Goal: Transaction & Acquisition: Purchase product/service

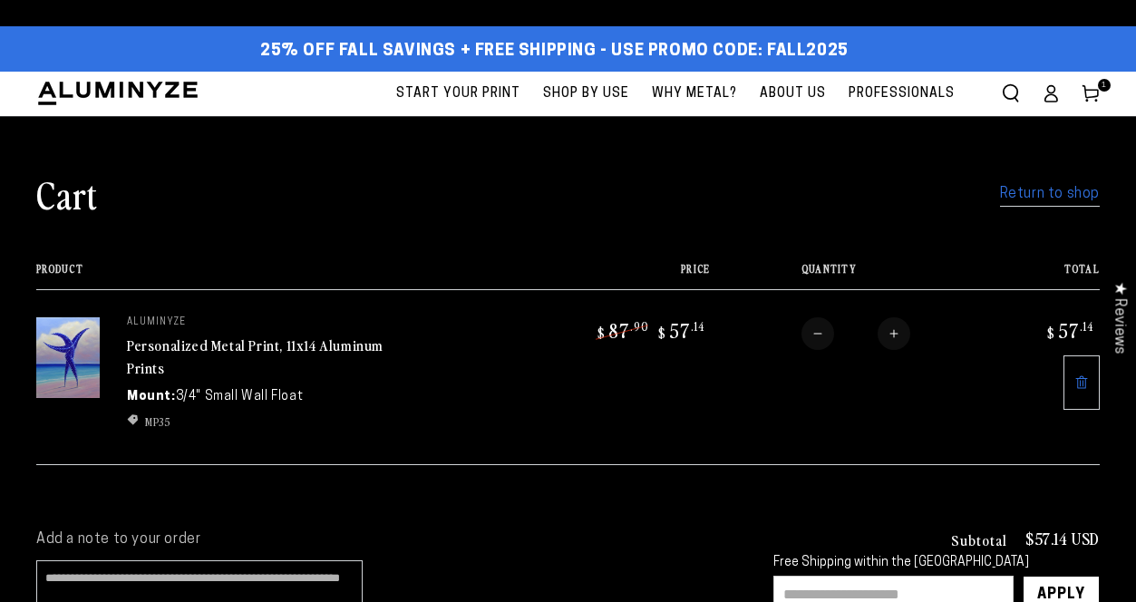
click at [467, 92] on span "Start Your Print" at bounding box center [458, 93] width 124 height 23
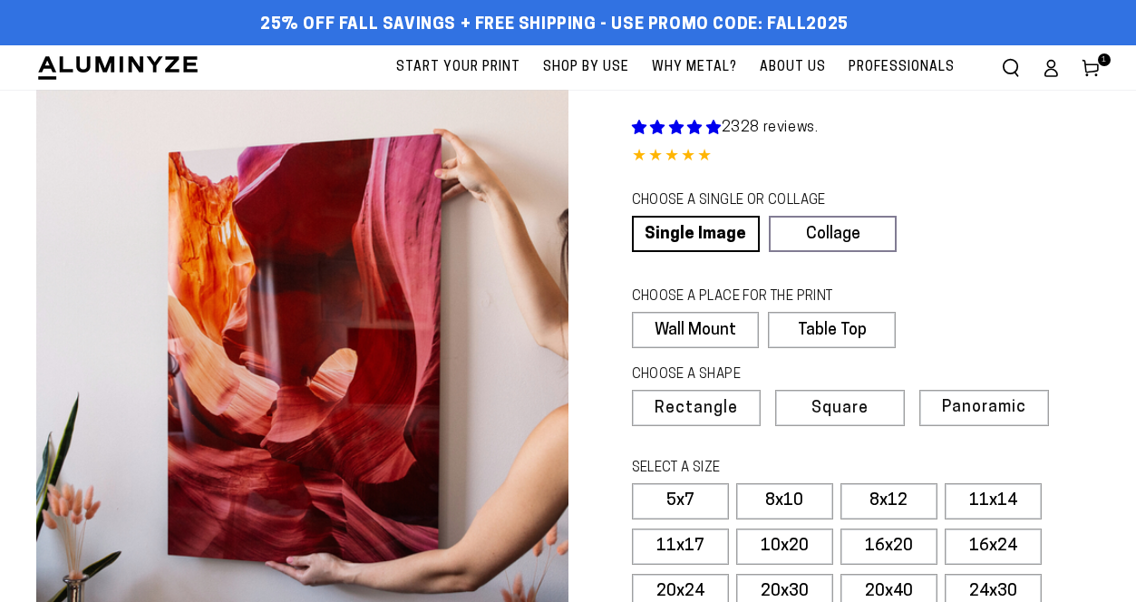
select select "**********"
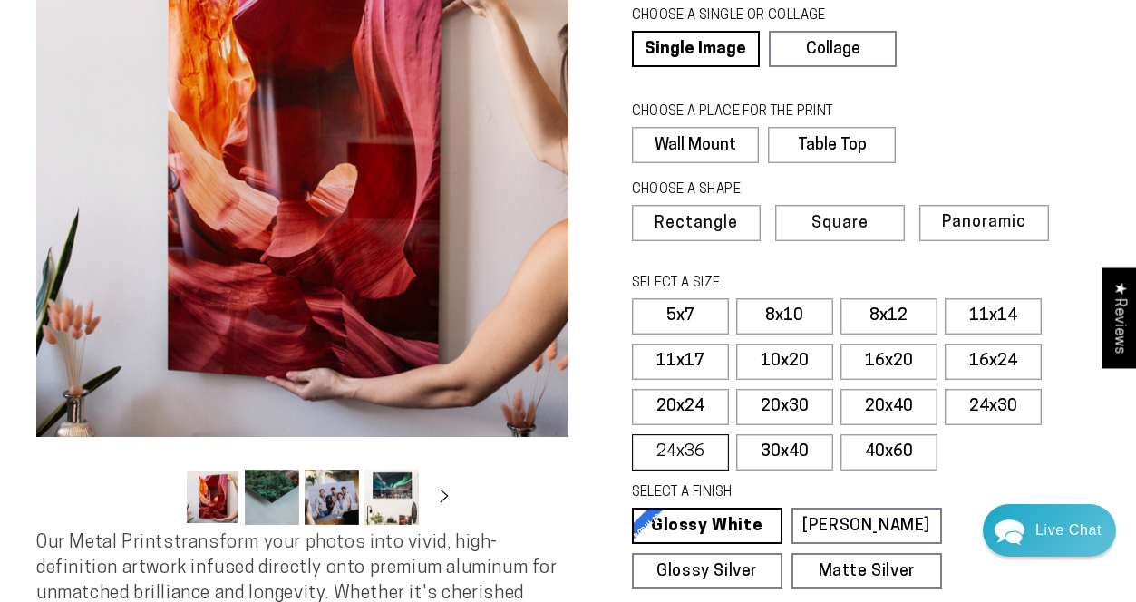
click at [700, 447] on label "24x36" at bounding box center [680, 452] width 97 height 36
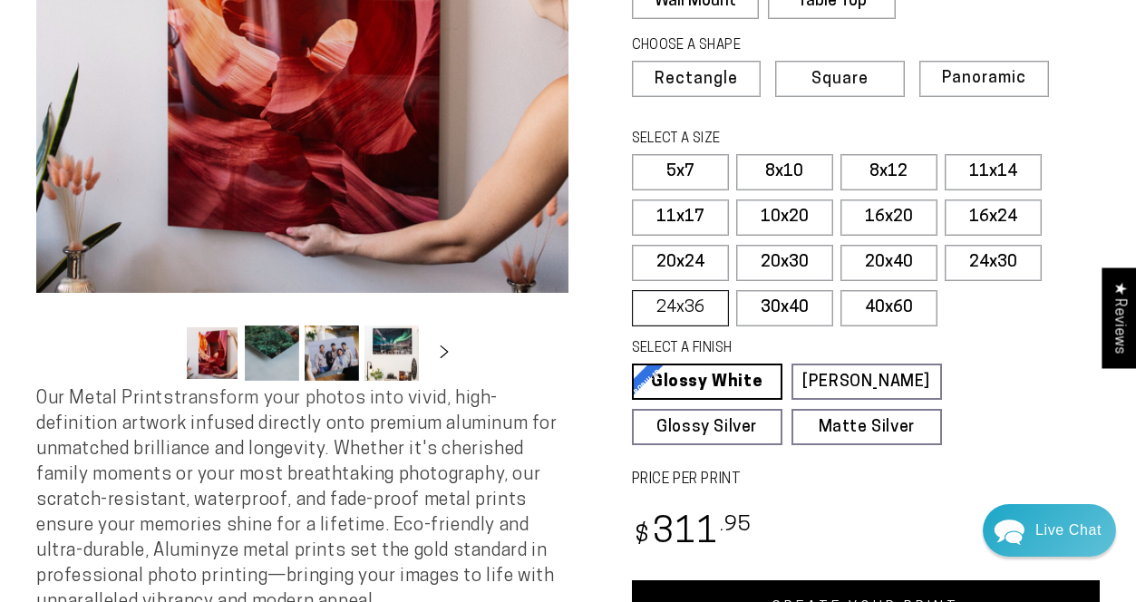
scroll to position [378, 0]
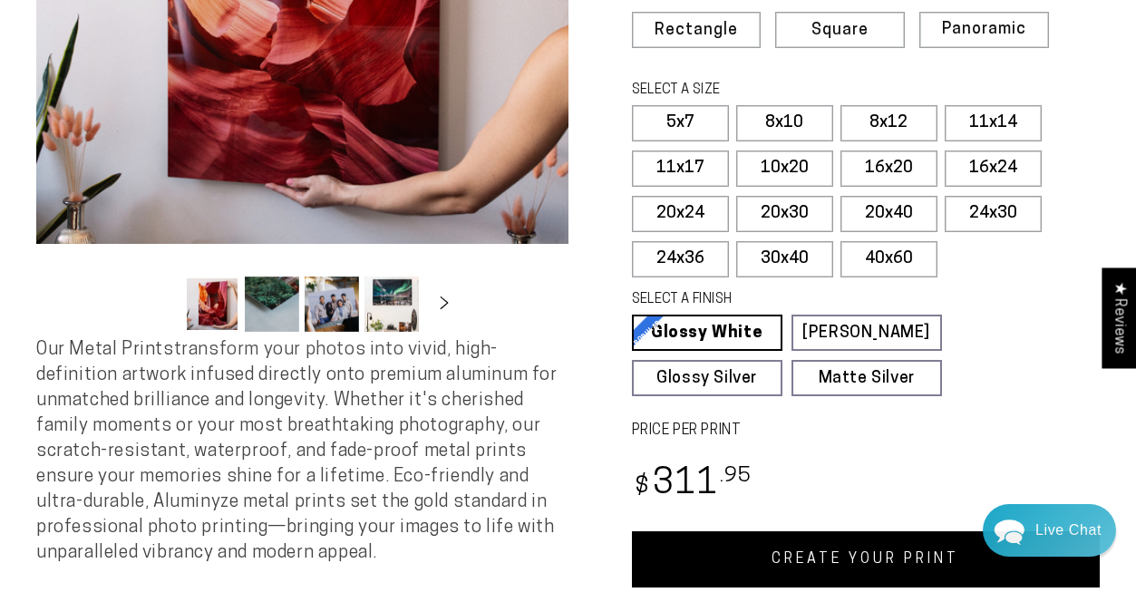
click at [834, 555] on link "CREATE YOUR PRINT" at bounding box center [866, 559] width 469 height 56
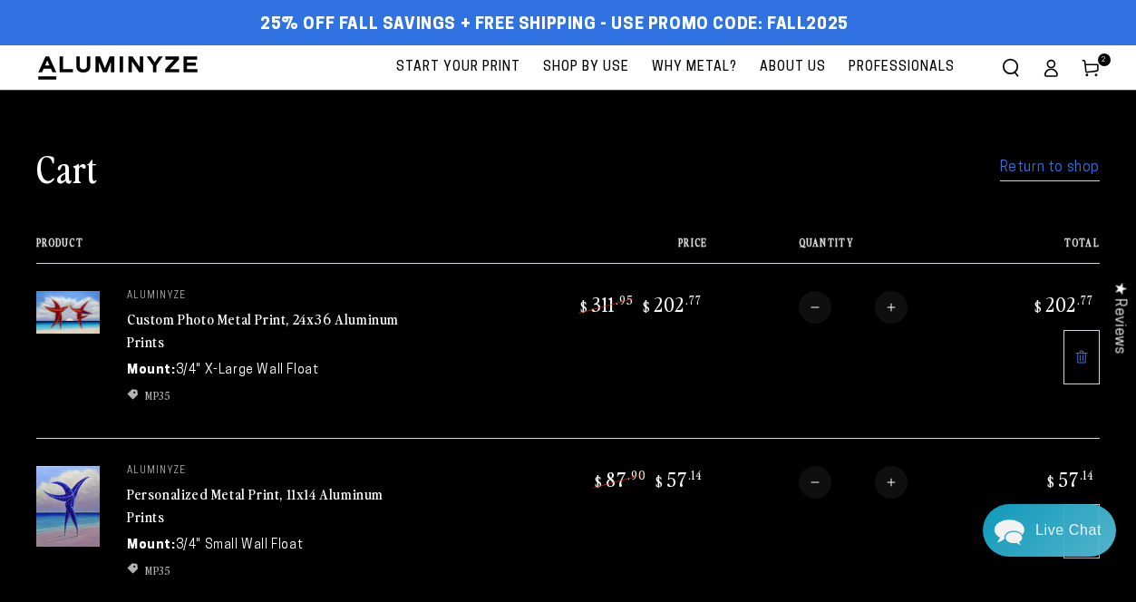
click at [1027, 169] on link "Return to shop" at bounding box center [1050, 168] width 100 height 26
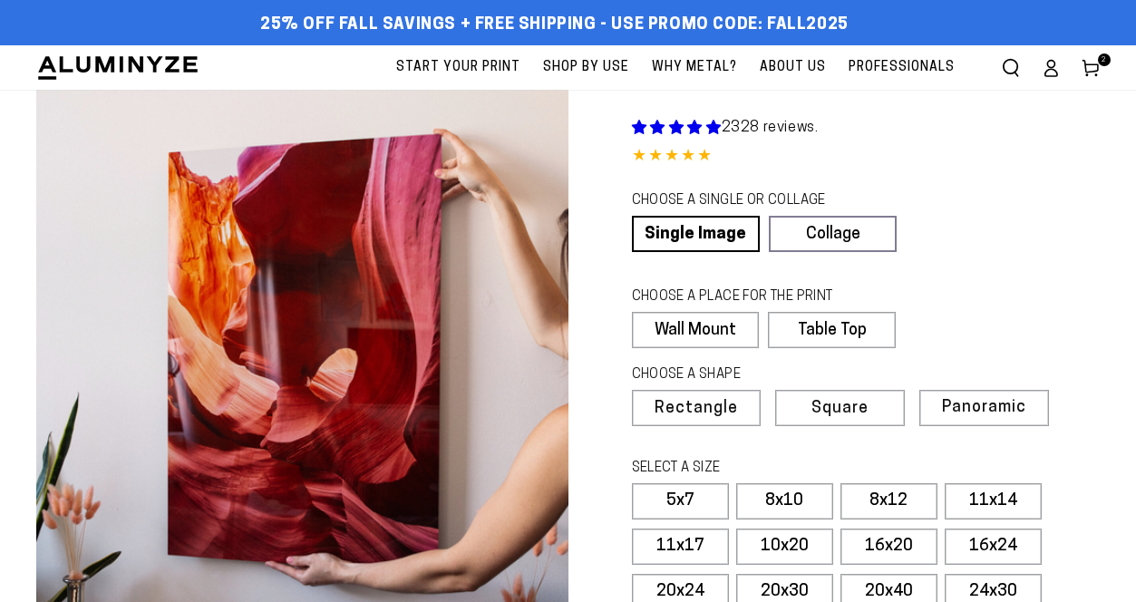
select select "**********"
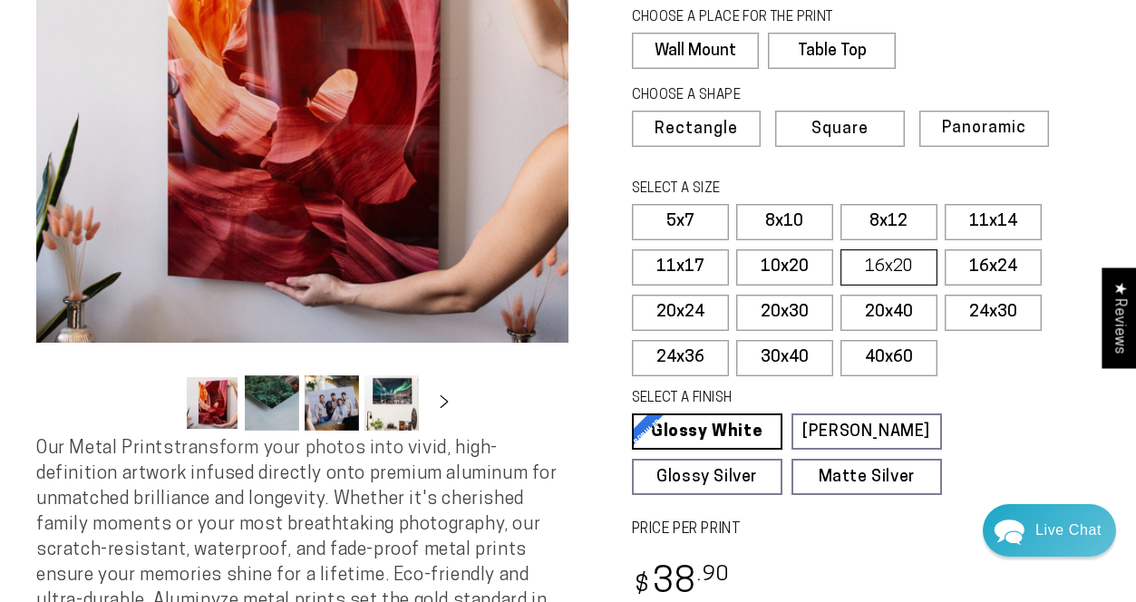
click at [884, 260] on label "16x20" at bounding box center [888, 267] width 97 height 36
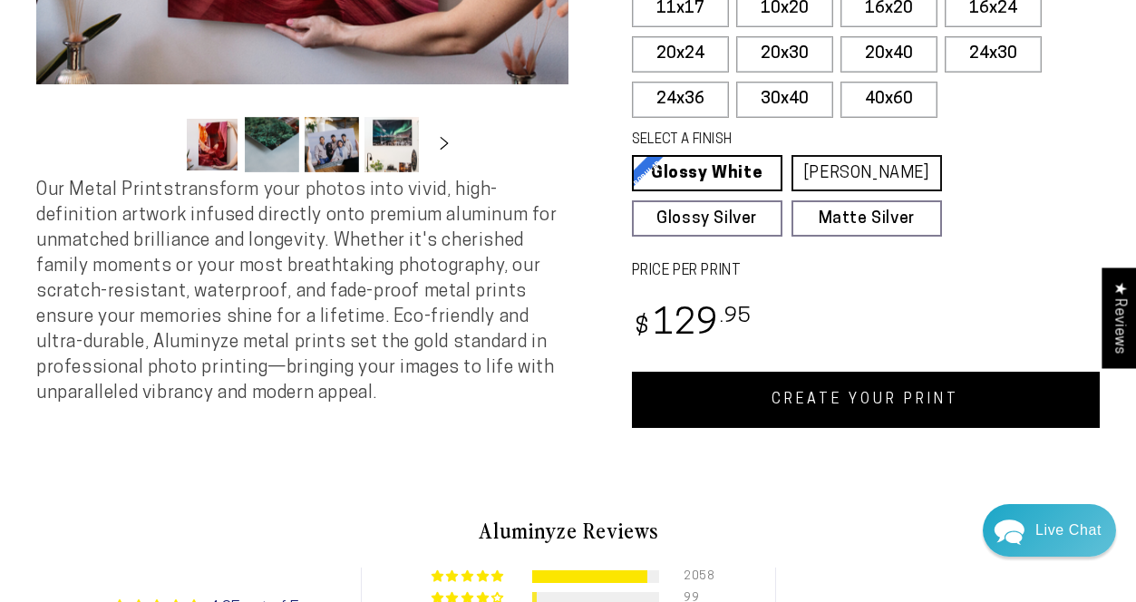
scroll to position [539, 0]
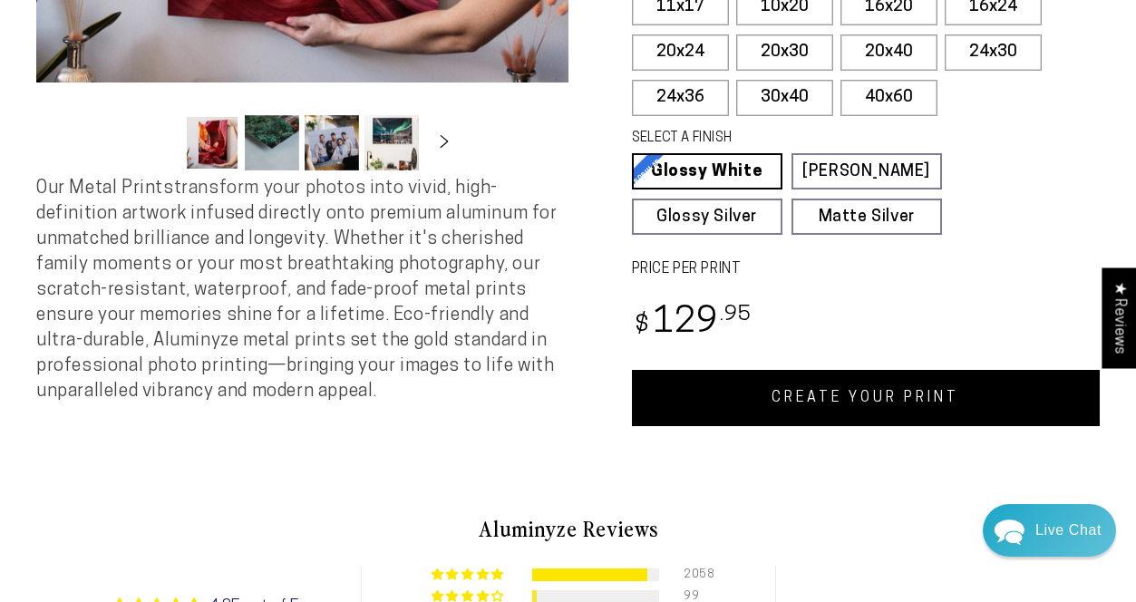
click at [829, 395] on link "CREATE YOUR PRINT" at bounding box center [866, 398] width 469 height 56
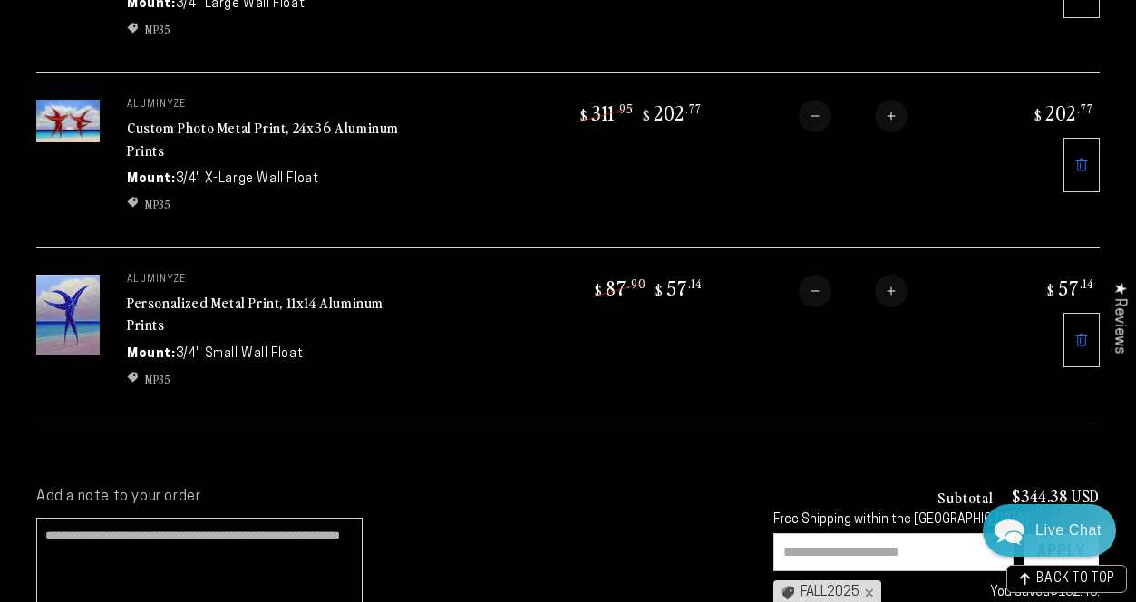
scroll to position [367, 0]
click at [1079, 169] on icon at bounding box center [1081, 164] width 15 height 15
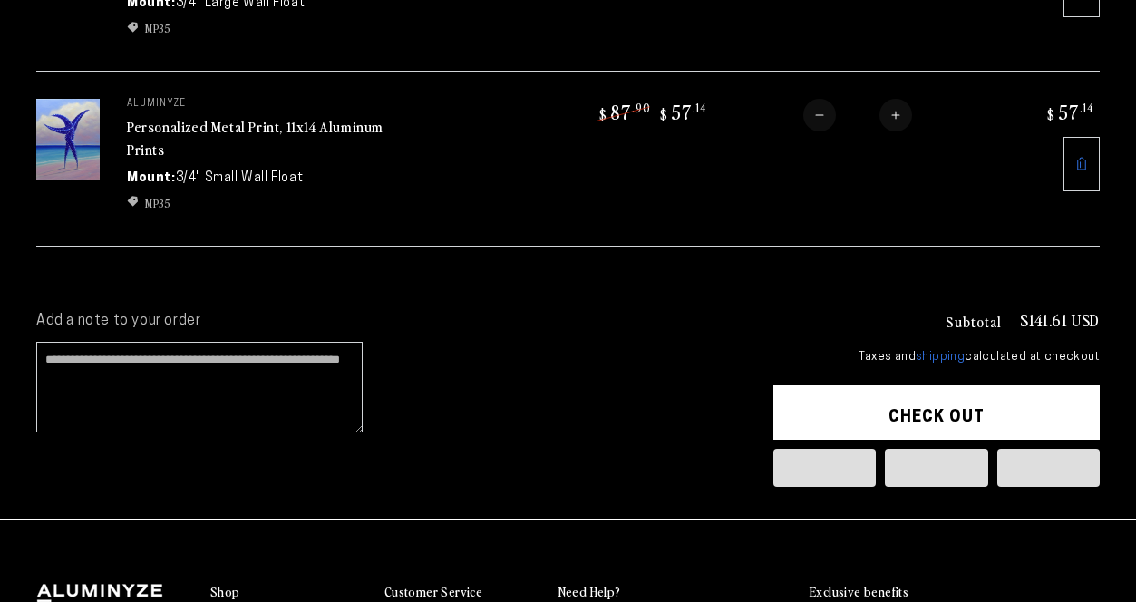
scroll to position [367, 0]
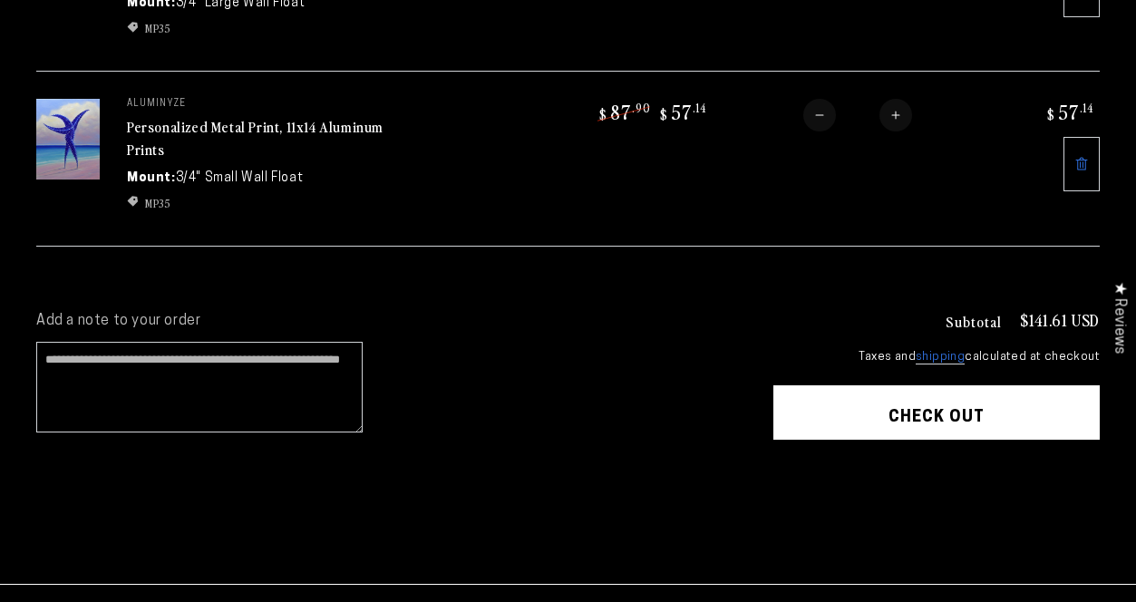
click at [1078, 169] on icon at bounding box center [1082, 164] width 12 height 13
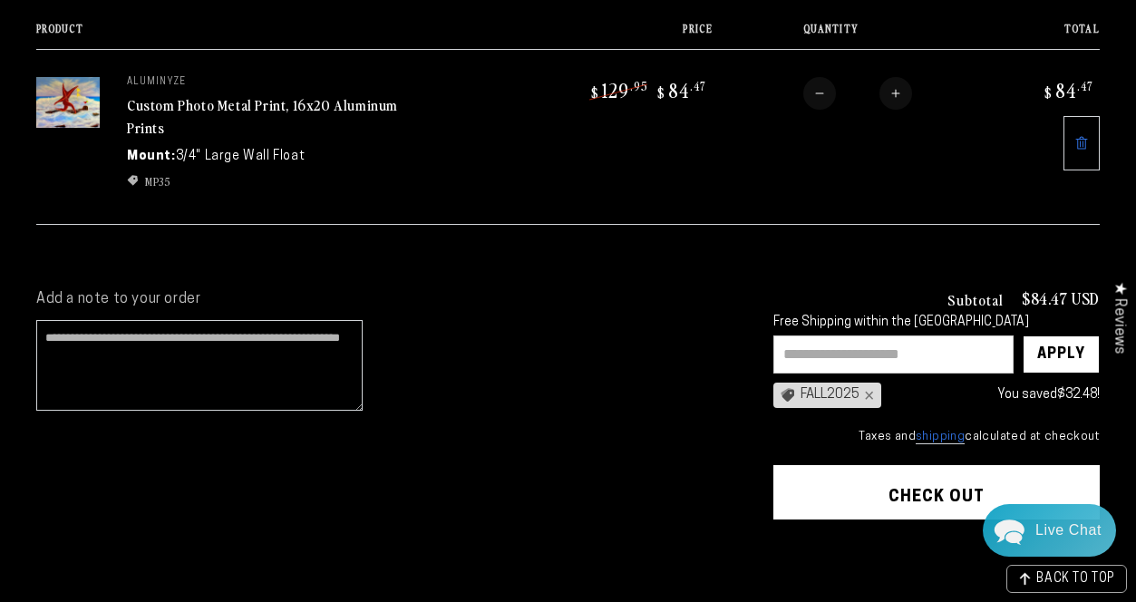
scroll to position [69, 0]
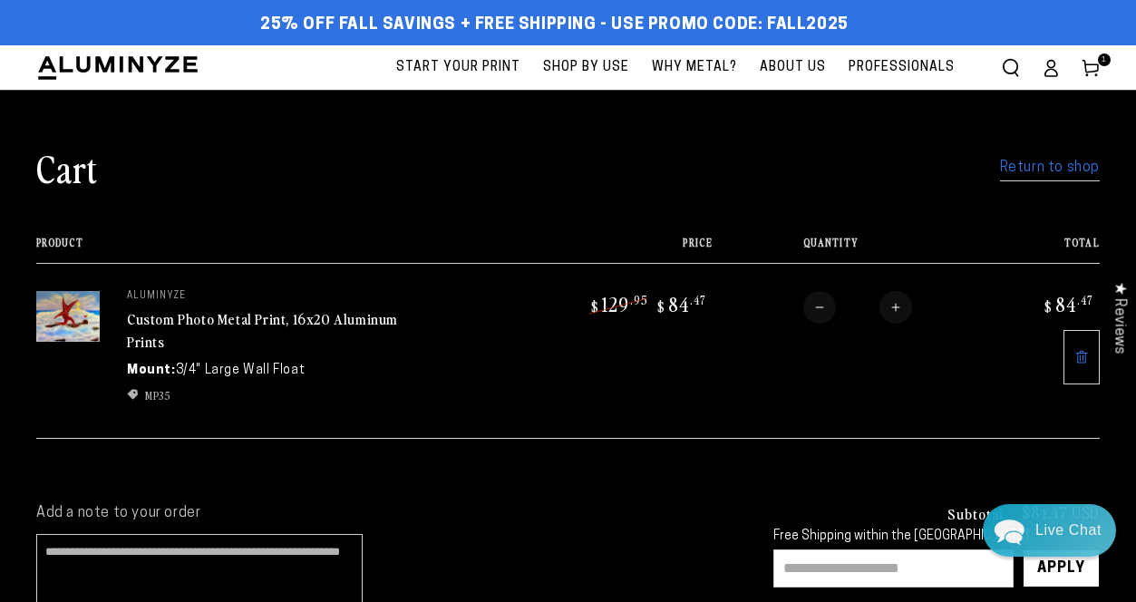
click at [1076, 350] on icon at bounding box center [1081, 357] width 15 height 15
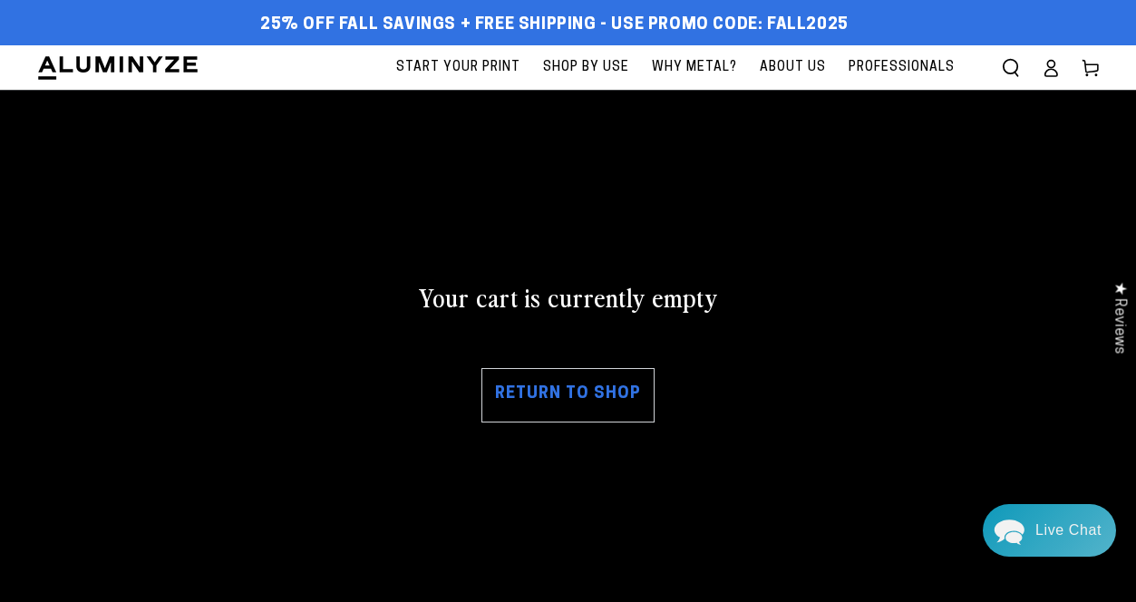
click at [477, 63] on span "Start Your Print" at bounding box center [458, 67] width 124 height 23
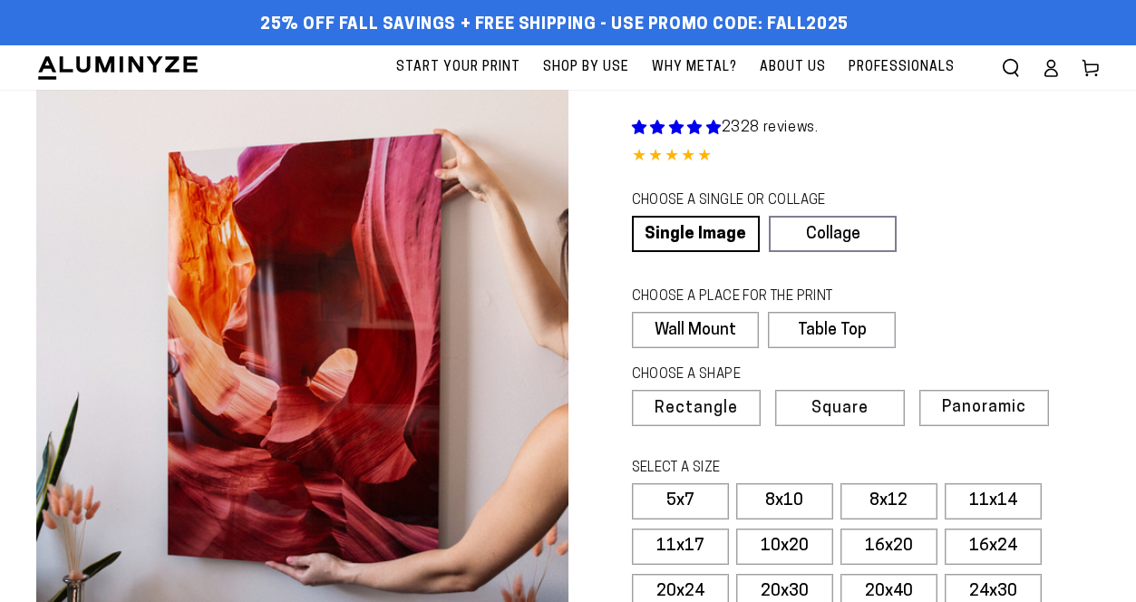
select select "**********"
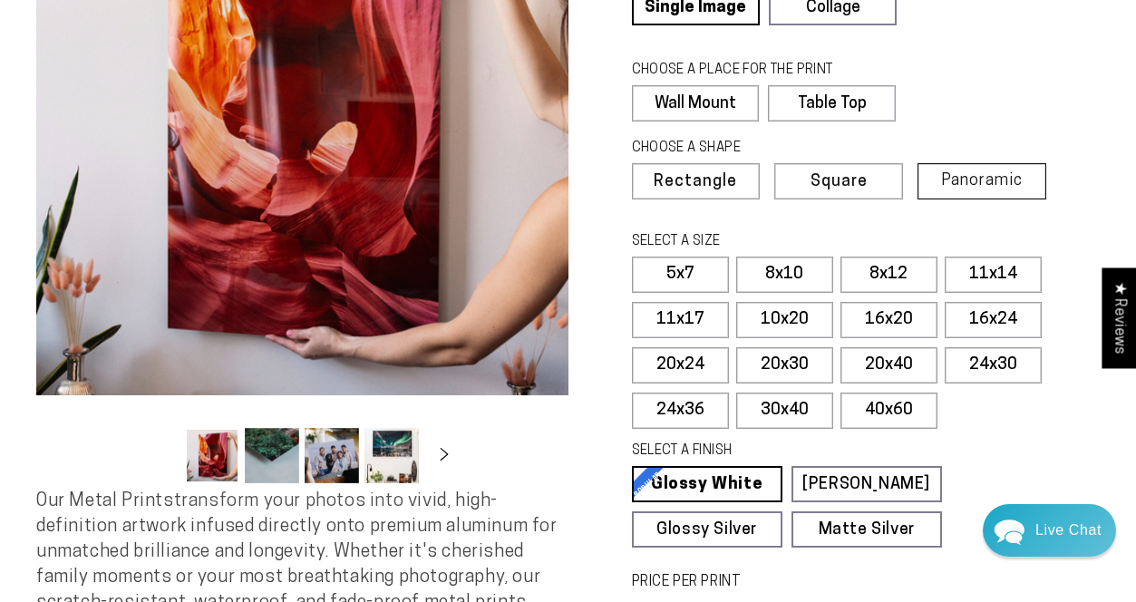
click at [966, 181] on span "Panoramic" at bounding box center [982, 180] width 82 height 17
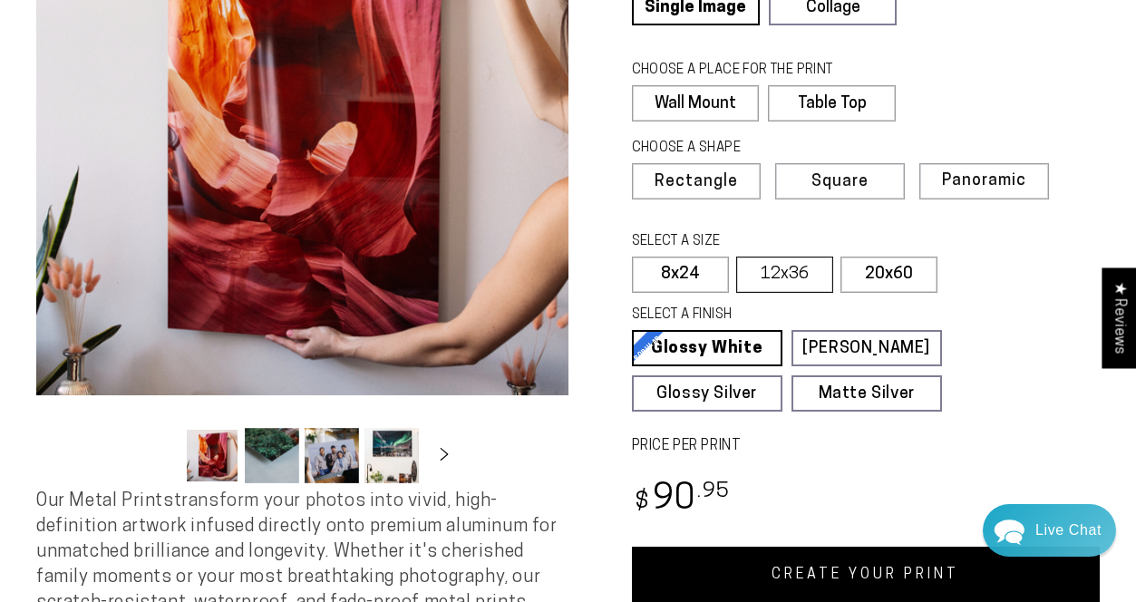
click at [789, 276] on label "12x36" at bounding box center [784, 275] width 97 height 36
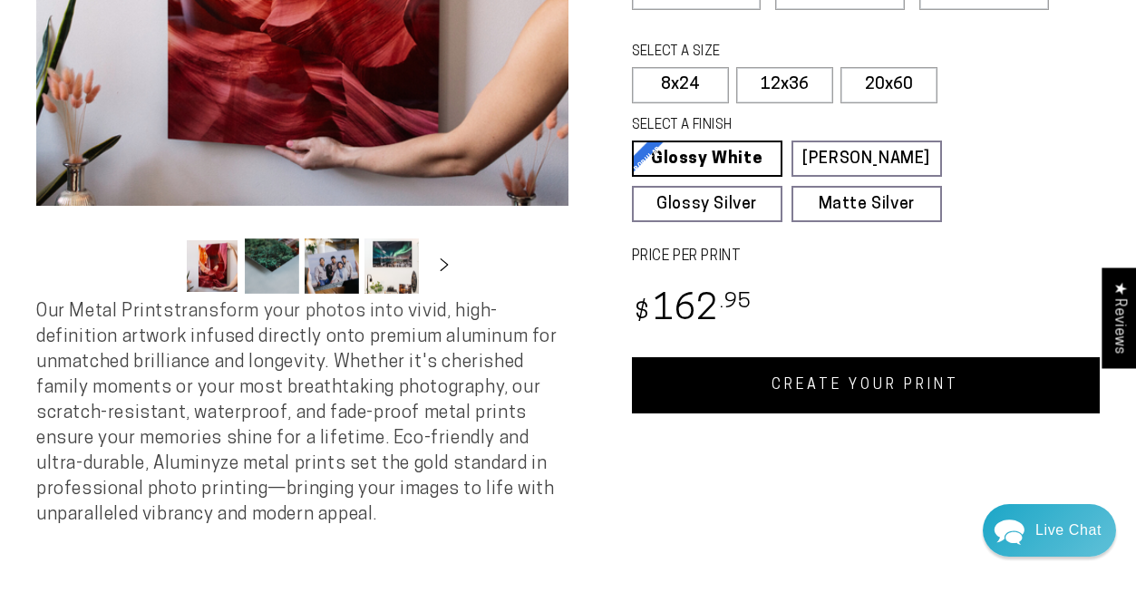
scroll to position [417, 0]
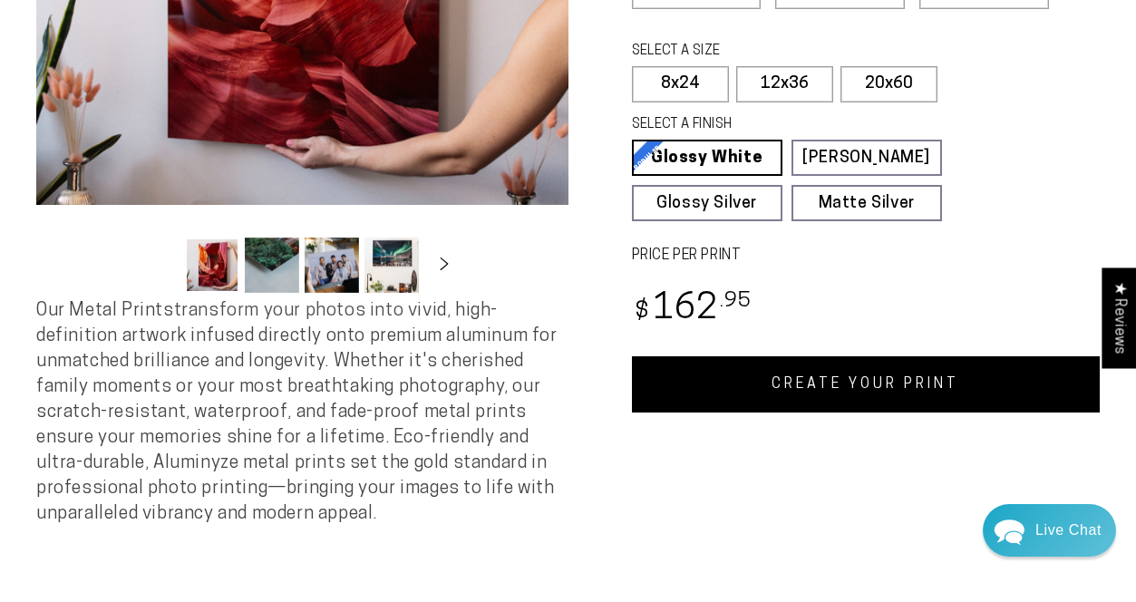
click at [868, 385] on link "CREATE YOUR PRINT" at bounding box center [866, 384] width 469 height 56
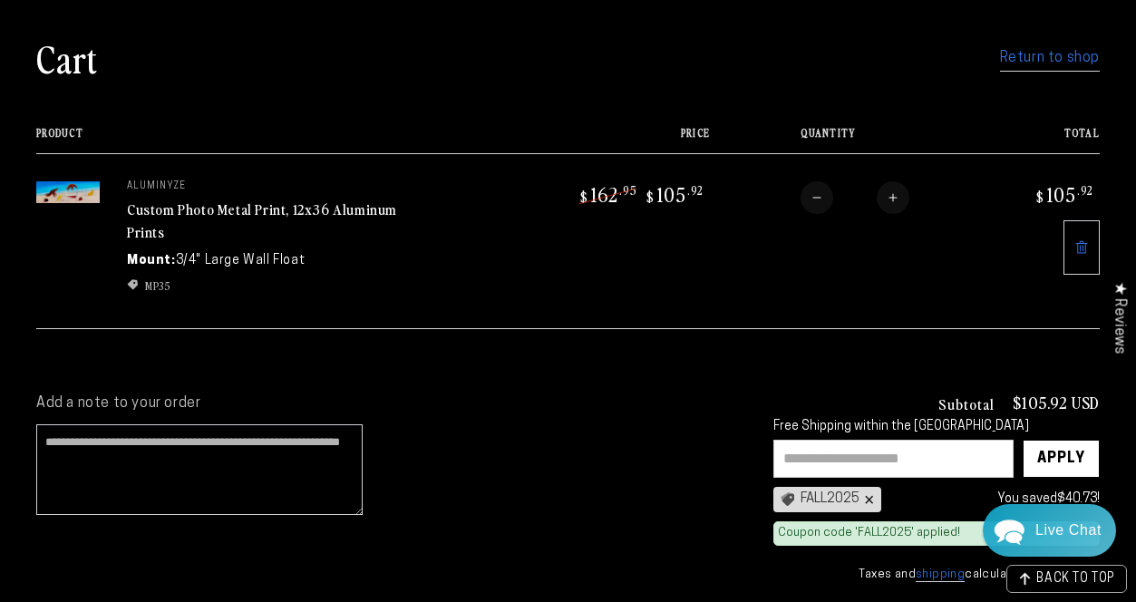
click at [871, 499] on div "×" at bounding box center [866, 499] width 15 height 15
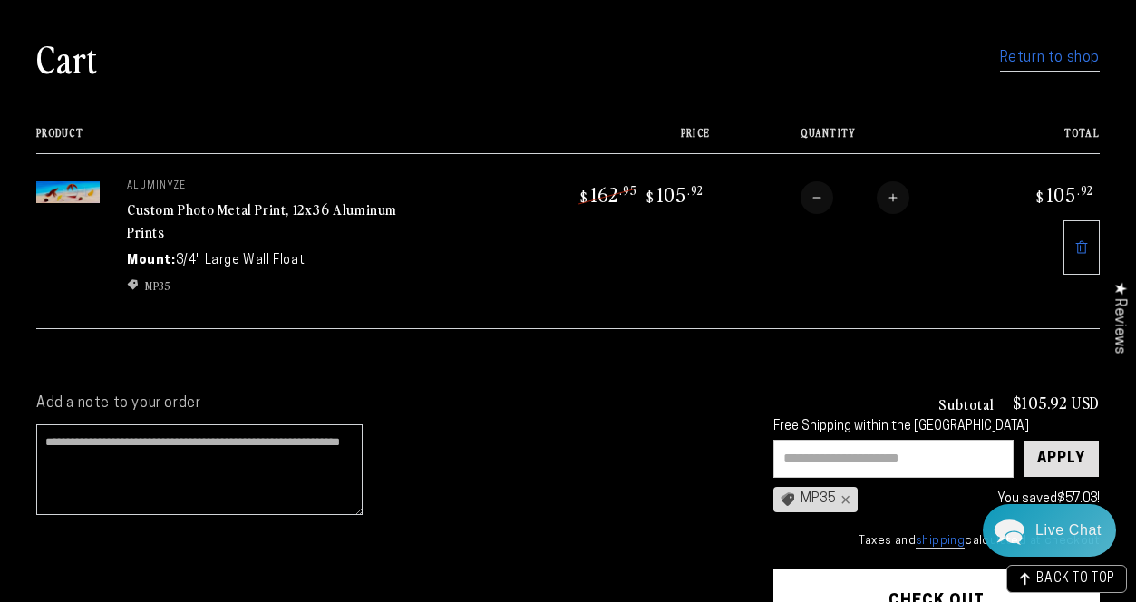
click at [1060, 455] on div "Apply" at bounding box center [1061, 458] width 48 height 36
click at [968, 589] on button "Check out" at bounding box center [936, 596] width 326 height 54
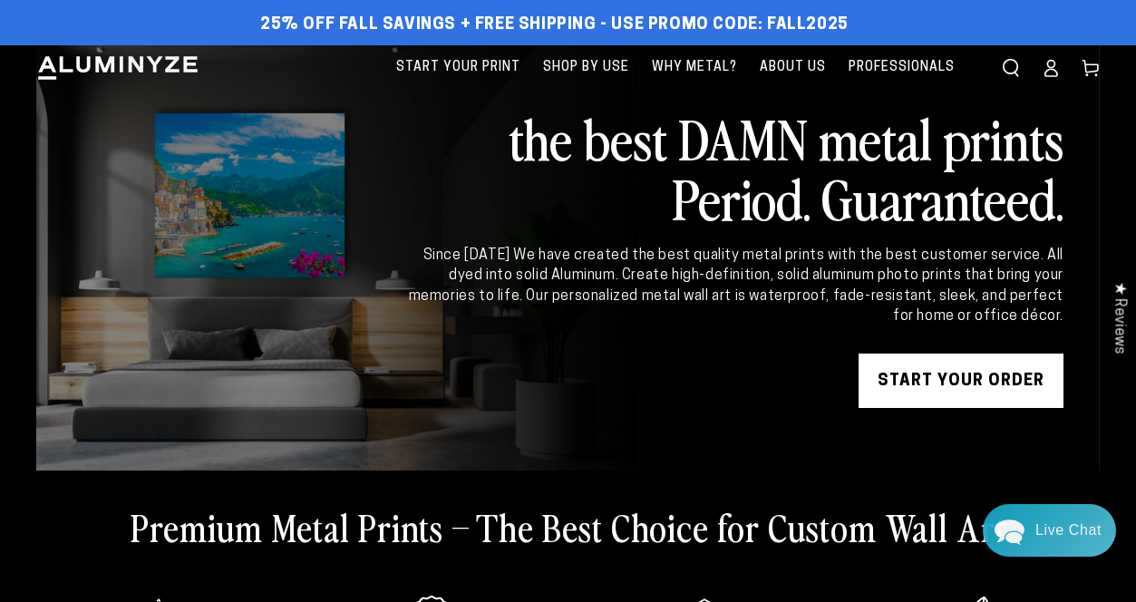
click at [1056, 66] on icon at bounding box center [1050, 68] width 18 height 18
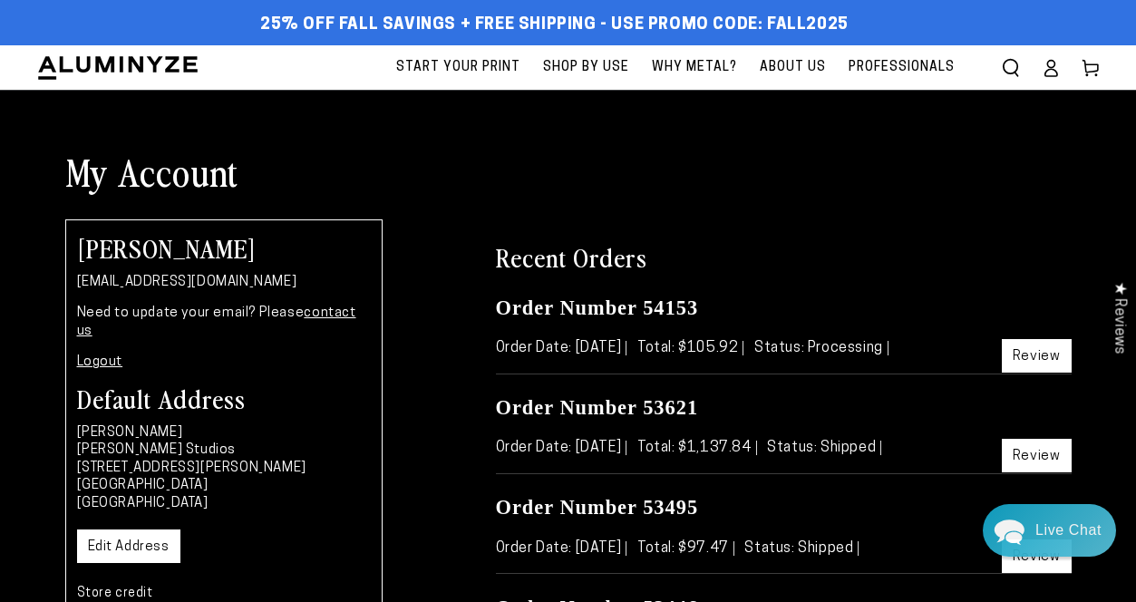
click at [1031, 353] on link "Review" at bounding box center [1037, 356] width 70 height 34
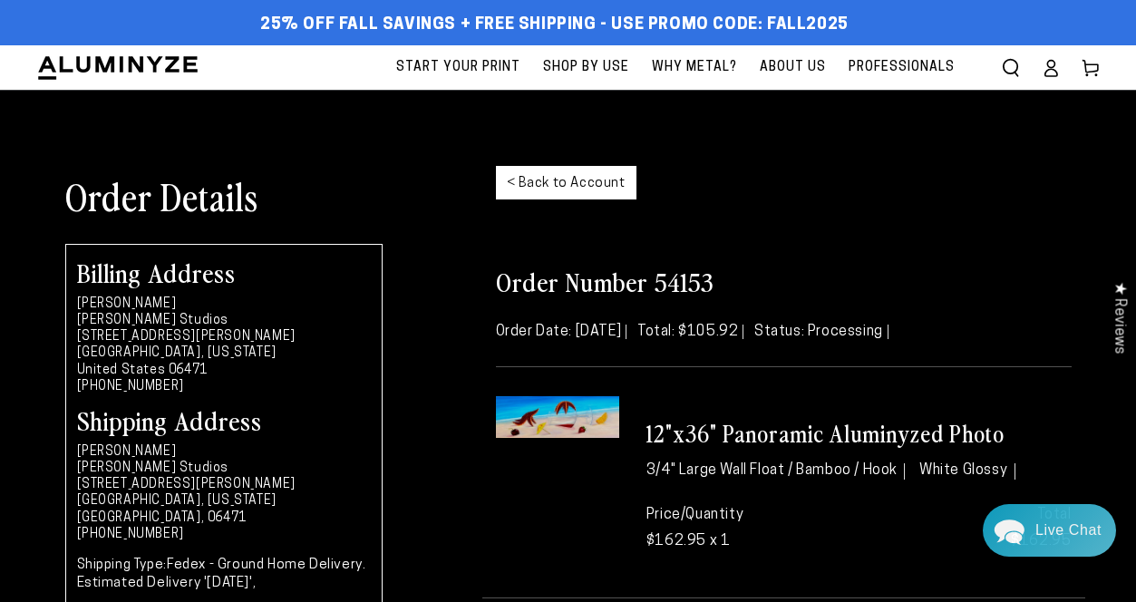
click at [547, 422] on img at bounding box center [557, 416] width 123 height 41
click at [573, 414] on img at bounding box center [557, 416] width 123 height 41
click at [554, 173] on link "< Back to Account" at bounding box center [566, 183] width 140 height 34
